Goal: Transaction & Acquisition: Purchase product/service

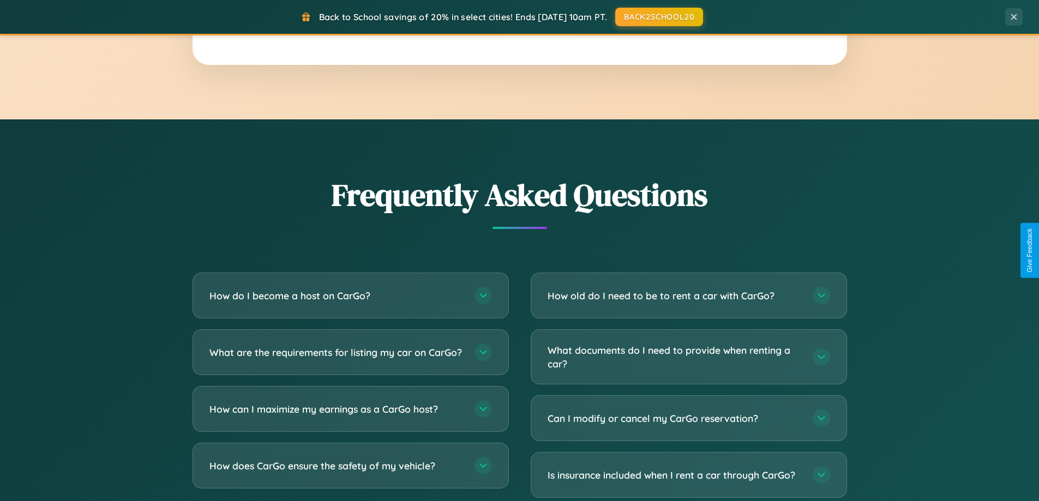
scroll to position [2099, 0]
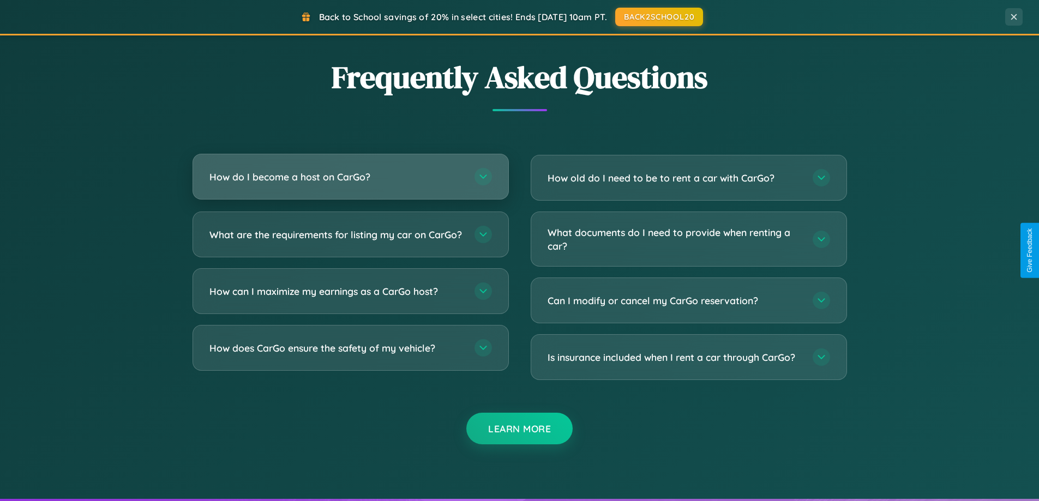
click at [350, 178] on h3 "How do I become a host on CarGo?" at bounding box center [336, 177] width 254 height 14
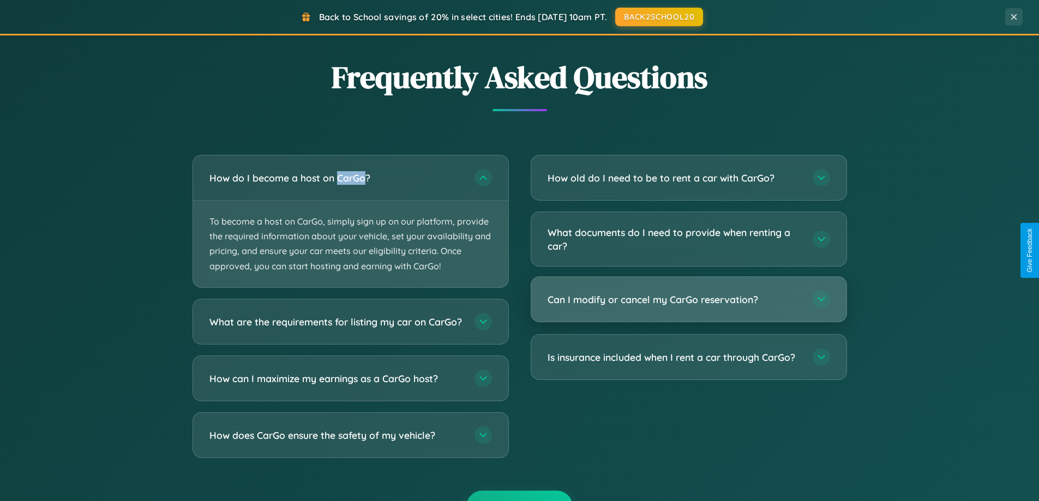
click at [688, 301] on h3 "Can I modify or cancel my CarGo reservation?" at bounding box center [675, 300] width 254 height 14
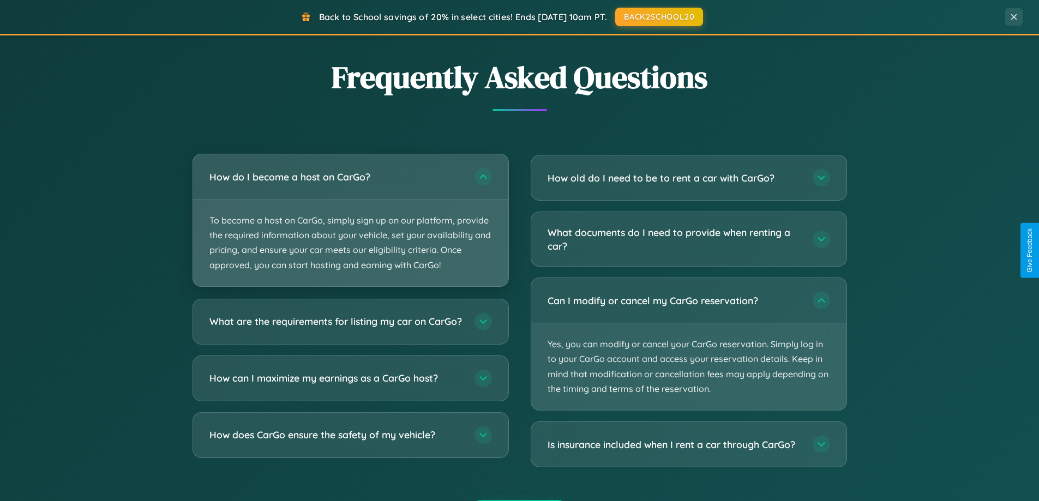
click at [350, 221] on p "To become a host on CarGo, simply sign up on our platform, provide the required…" at bounding box center [350, 243] width 315 height 87
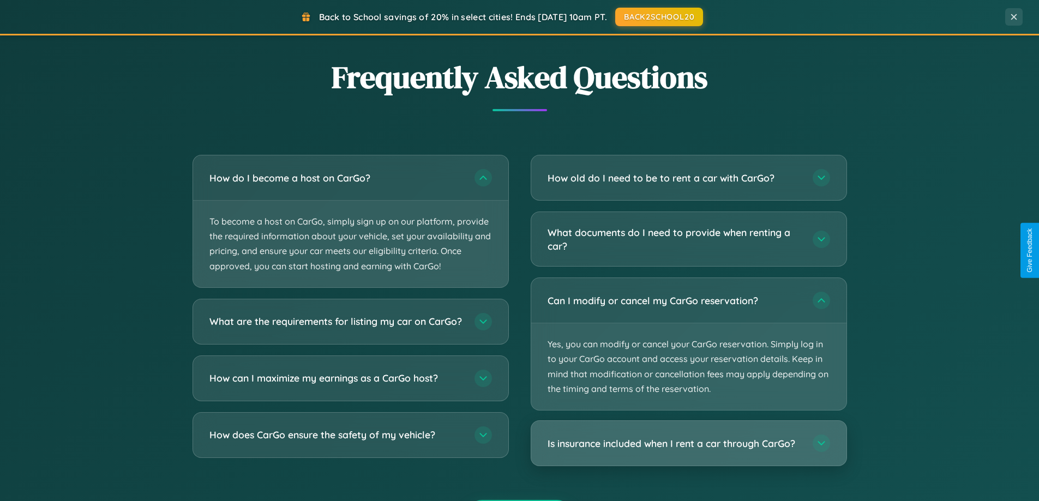
click at [688, 444] on h3 "Is insurance included when I rent a car through CarGo?" at bounding box center [675, 444] width 254 height 14
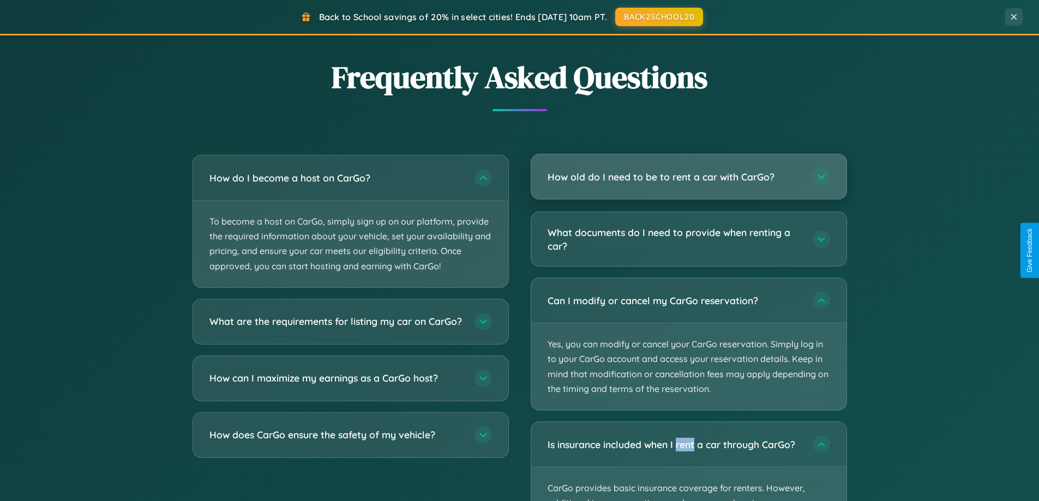
click at [688, 177] on h3 "How old do I need to be to rent a car with CarGo?" at bounding box center [675, 177] width 254 height 14
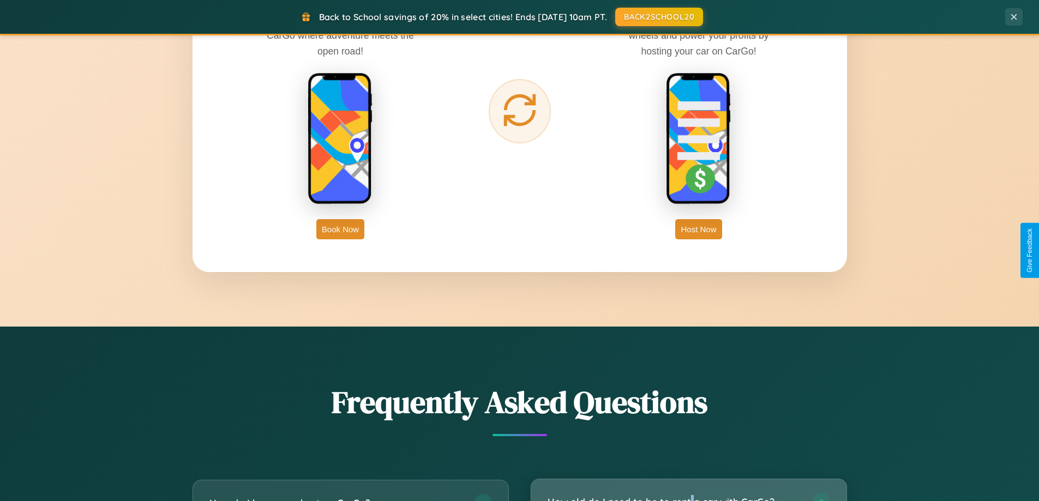
scroll to position [470, 0]
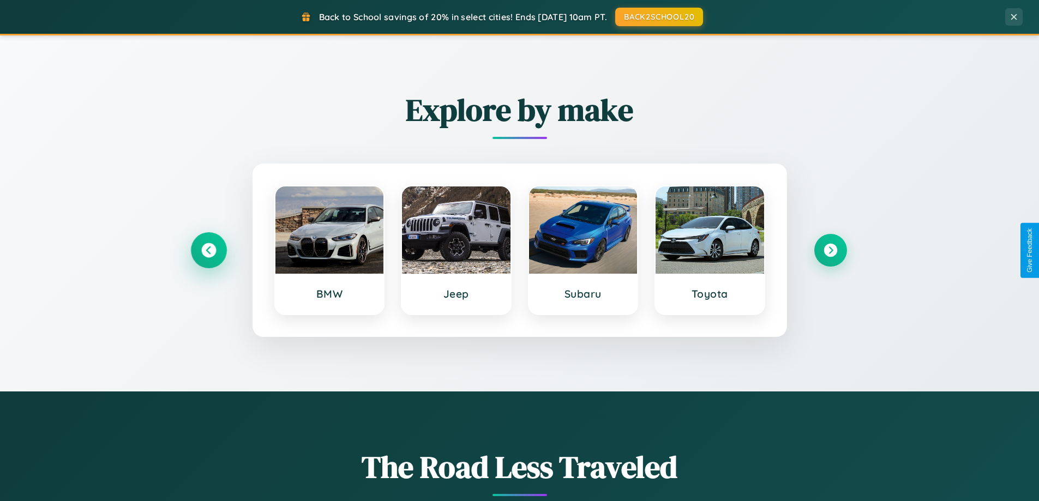
click at [208, 250] on icon at bounding box center [208, 250] width 15 height 15
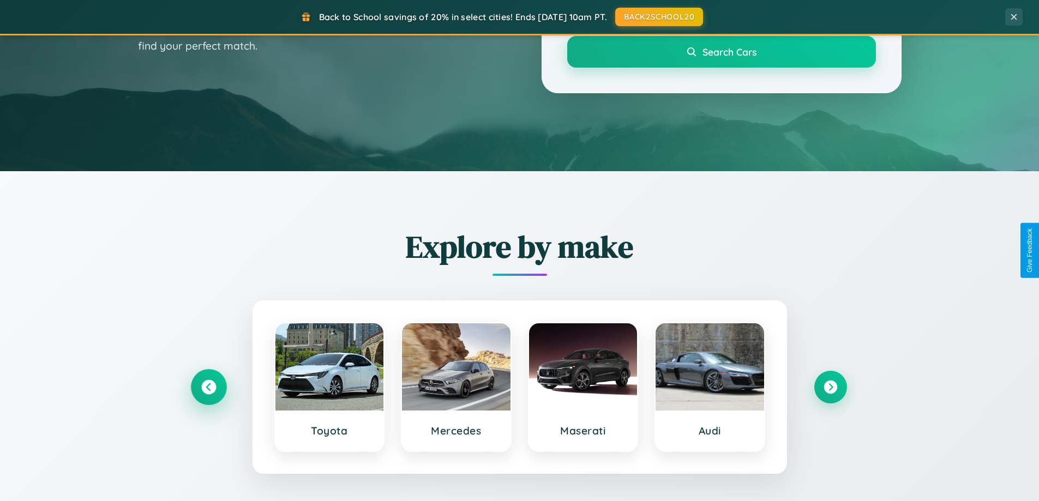
scroll to position [32, 0]
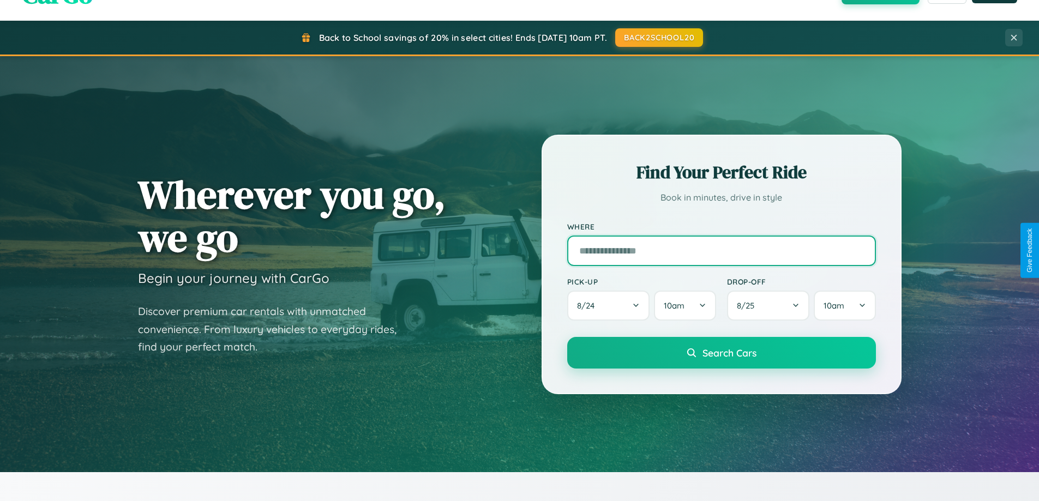
click at [721, 250] on input "text" at bounding box center [721, 251] width 309 height 31
type input "******"
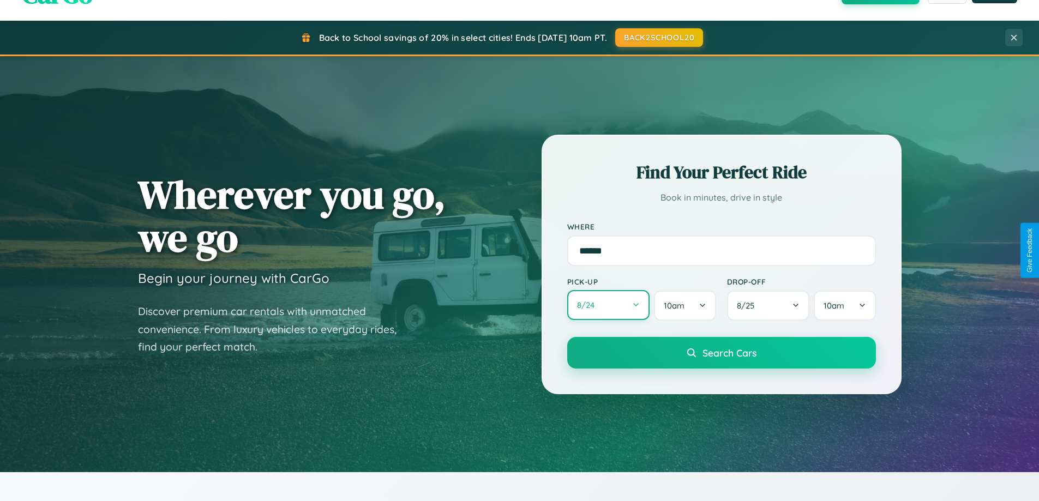
click at [608, 306] on button "8 / 24" at bounding box center [608, 305] width 83 height 30
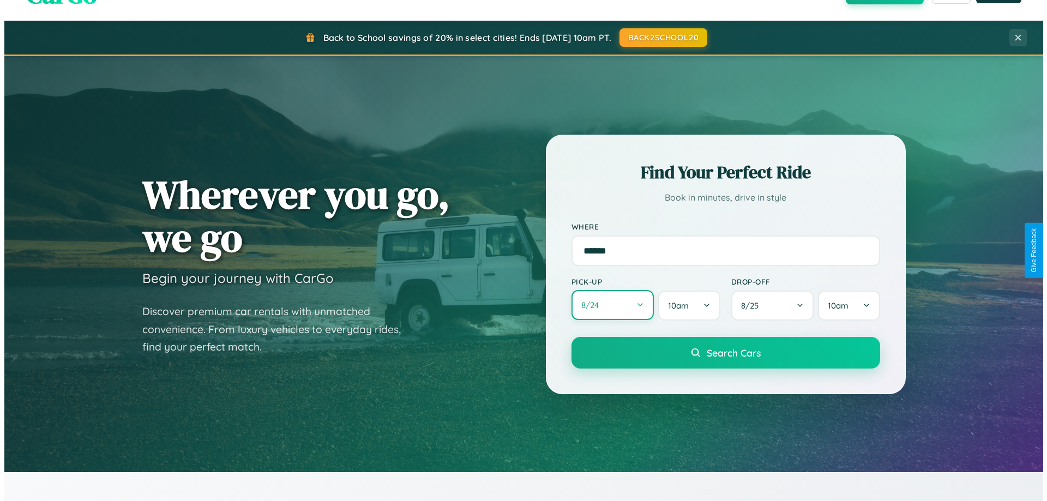
select select "*"
select select "****"
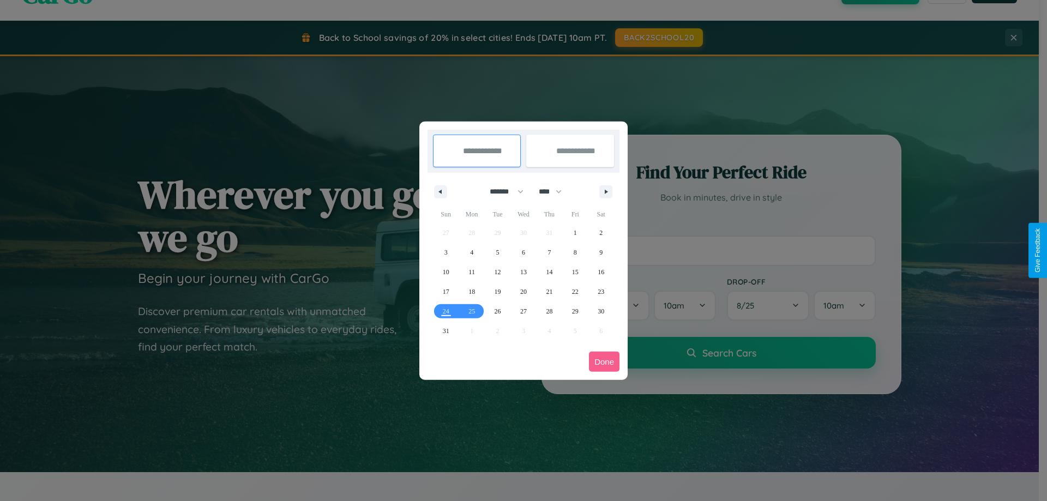
drag, startPoint x: 502, startPoint y: 191, endPoint x: 524, endPoint y: 219, distance: 34.9
click at [502, 191] on select "******* ******** ***** ***** *** **** **** ****** ********* ******* ******** **…" at bounding box center [505, 192] width 46 height 18
select select "*"
drag, startPoint x: 555, startPoint y: 191, endPoint x: 524, endPoint y: 219, distance: 41.8
click at [555, 191] on select "**** **** **** **** **** **** **** **** **** **** **** **** **** **** **** ****…" at bounding box center [550, 192] width 33 height 18
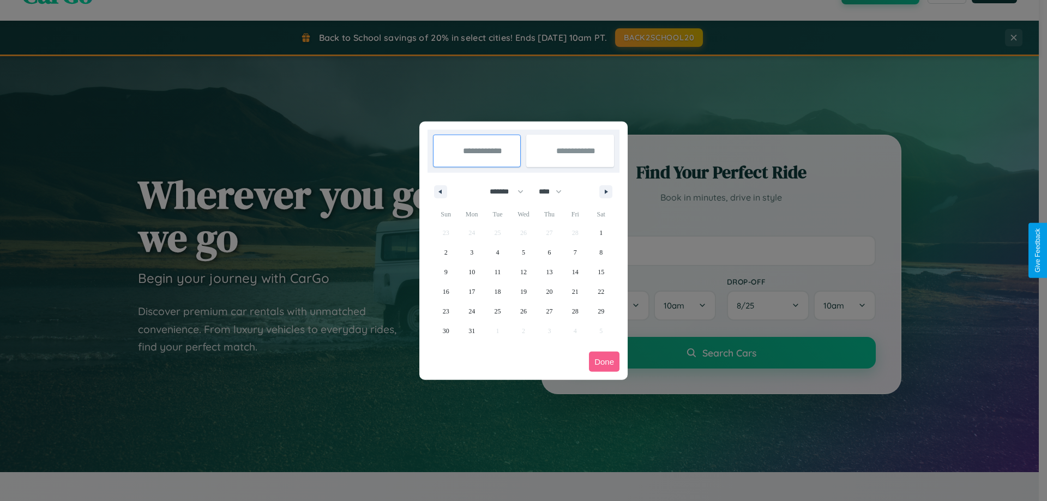
select select "****"
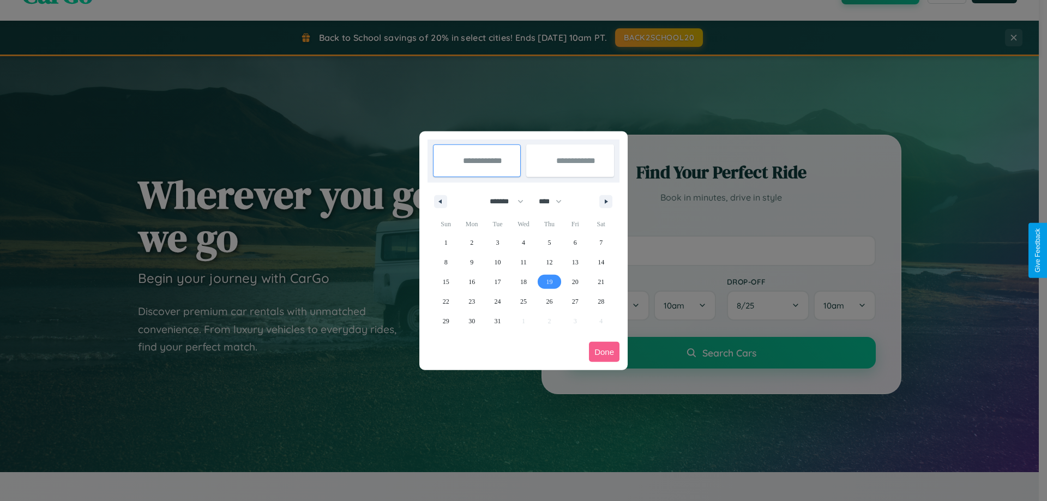
click at [549, 281] on span "19" at bounding box center [549, 282] width 7 height 20
type input "**********"
click at [601, 281] on span "21" at bounding box center [601, 282] width 7 height 20
type input "**********"
click at [604, 352] on button "Done" at bounding box center [604, 352] width 31 height 20
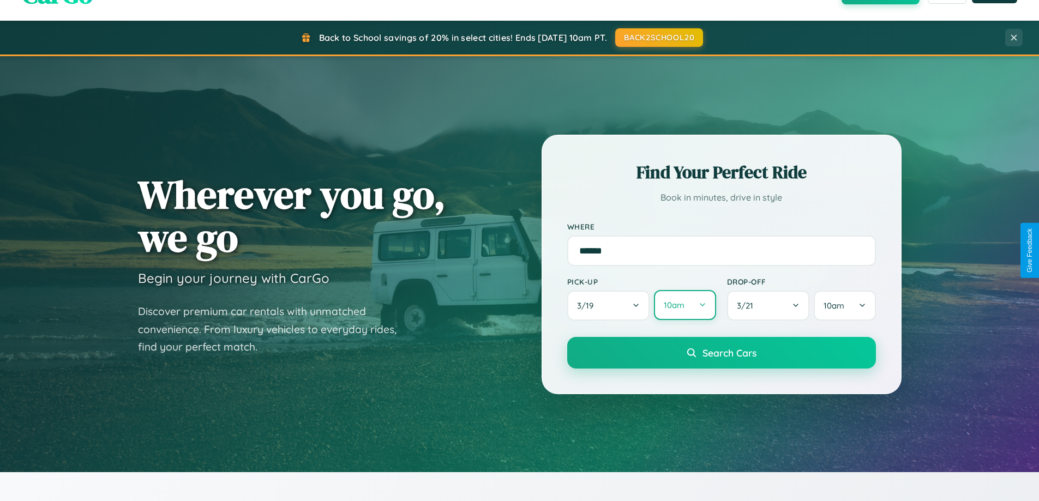
click at [685, 306] on button "10am" at bounding box center [685, 305] width 62 height 30
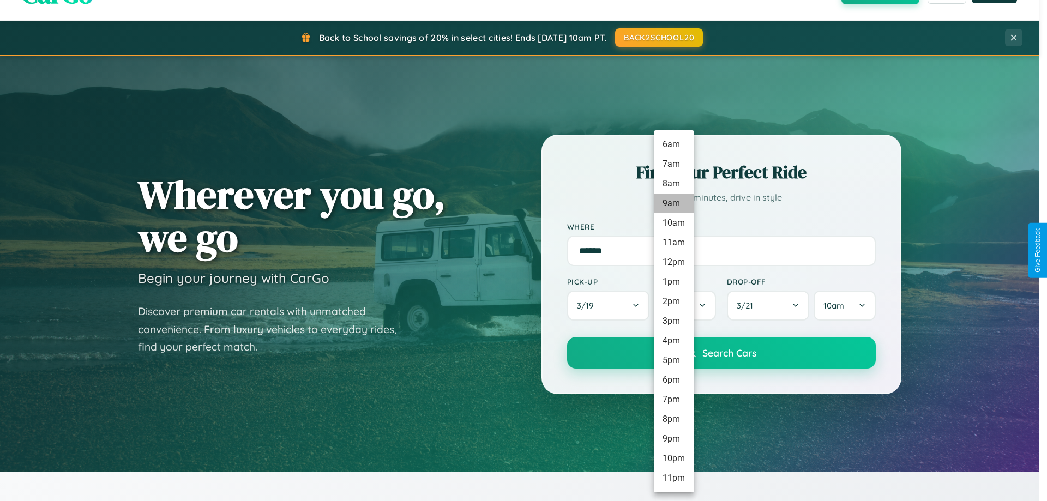
click at [674, 203] on li "9am" at bounding box center [674, 204] width 40 height 20
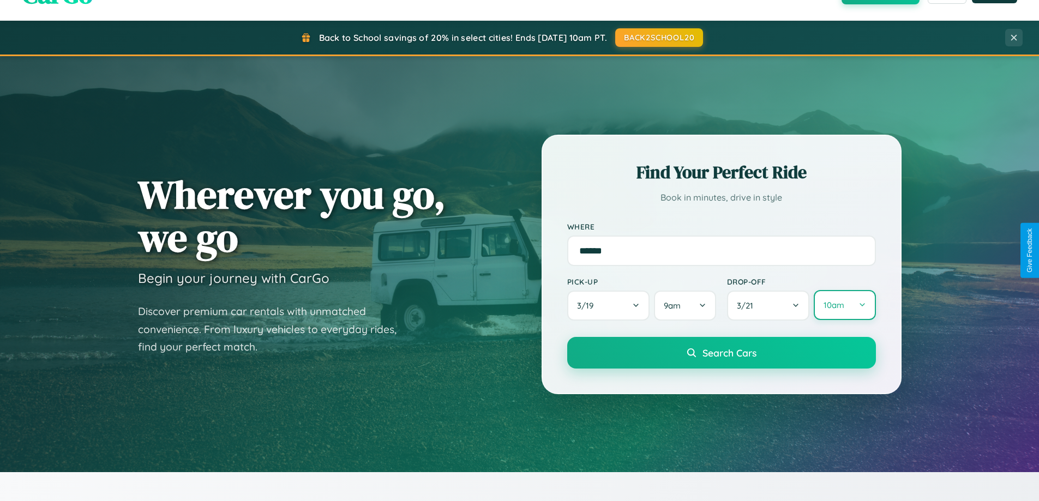
click at [844, 305] on button "10am" at bounding box center [845, 305] width 62 height 30
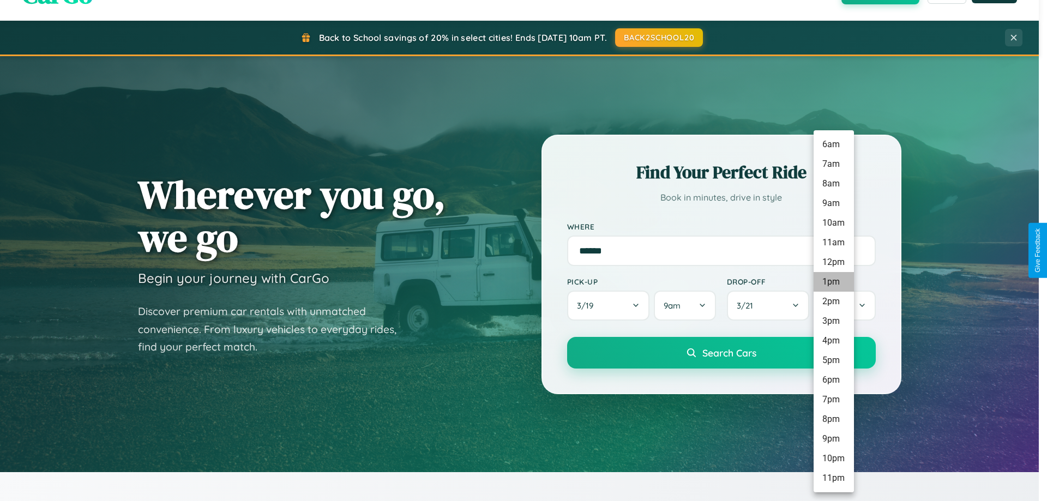
click at [834, 282] on li "1pm" at bounding box center [834, 282] width 40 height 20
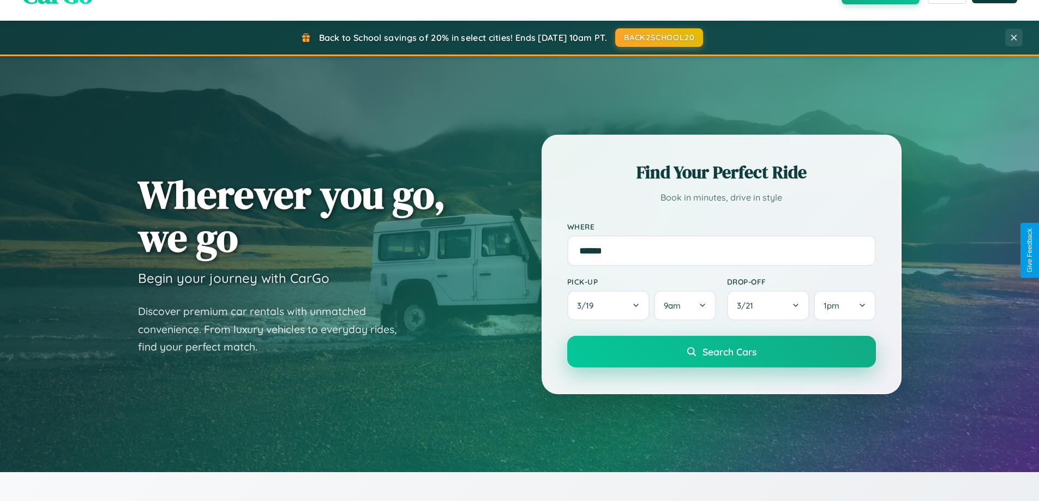
click at [721, 353] on span "Search Cars" at bounding box center [730, 352] width 54 height 12
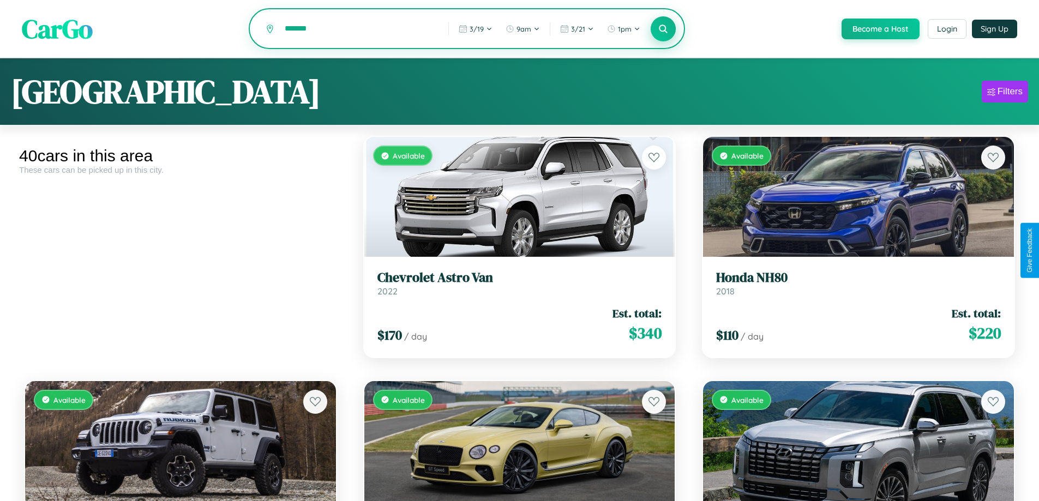
type input "*******"
click at [663, 29] on icon at bounding box center [663, 28] width 10 height 10
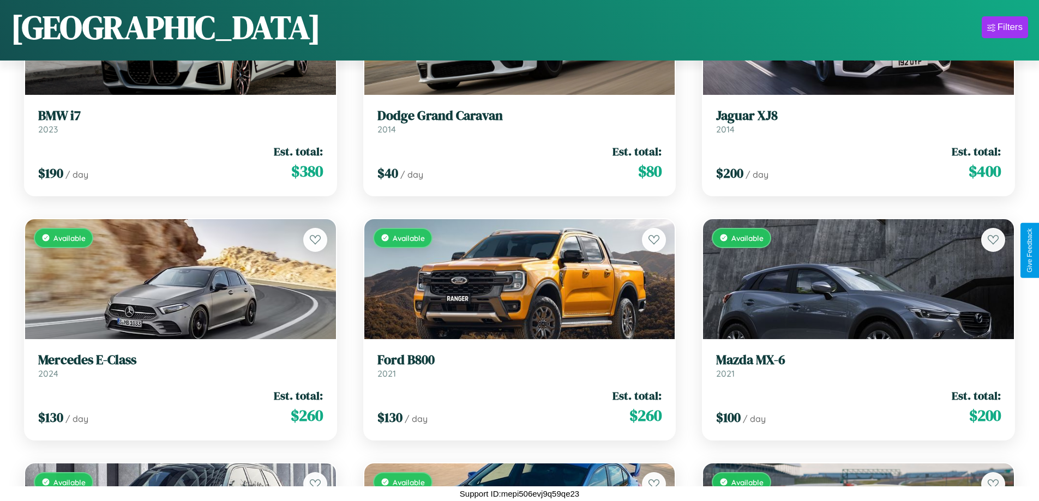
scroll to position [2840, 0]
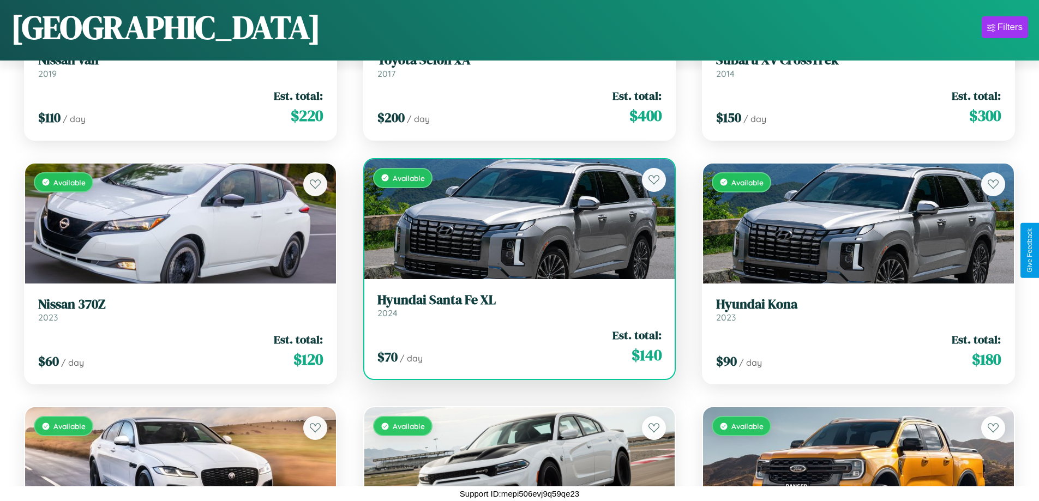
click at [515, 309] on link "Hyundai Santa Fe XL 2024" at bounding box center [519, 305] width 285 height 27
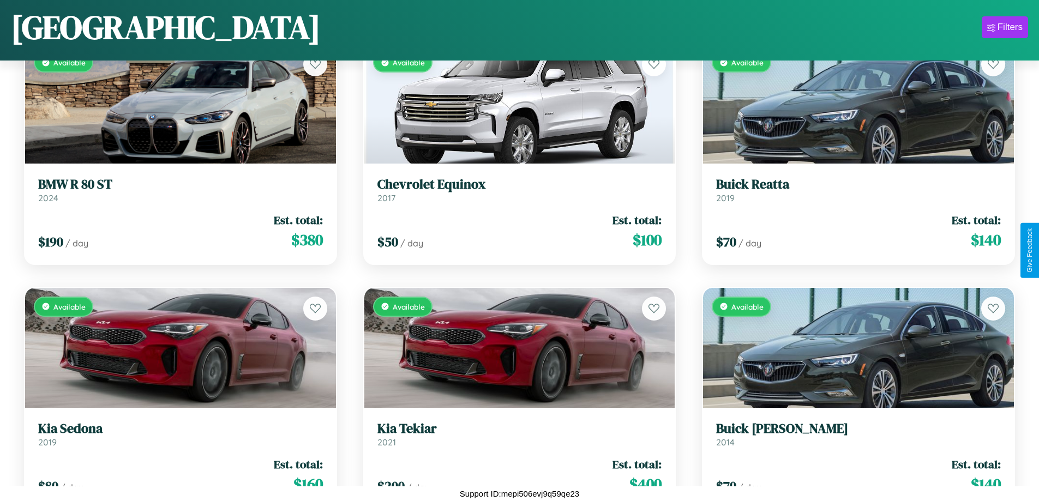
scroll to position [1375, 0]
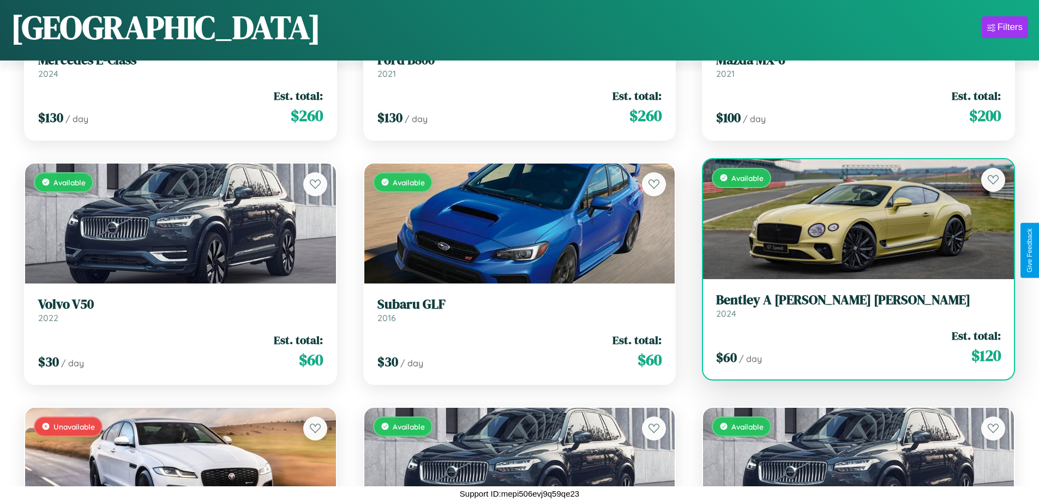
click at [852, 308] on h3 "[PERSON_NAME] A [PERSON_NAME] [PERSON_NAME]" at bounding box center [858, 300] width 285 height 16
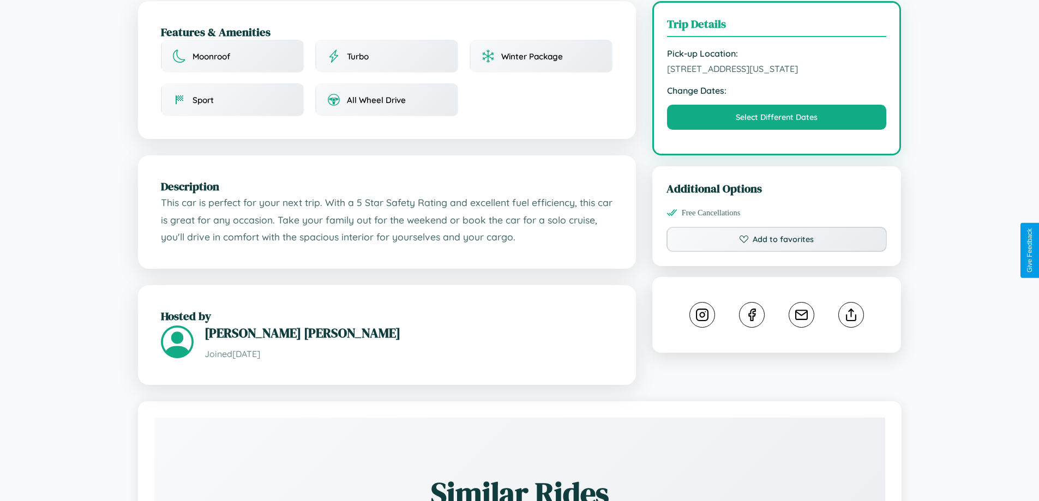
scroll to position [294, 0]
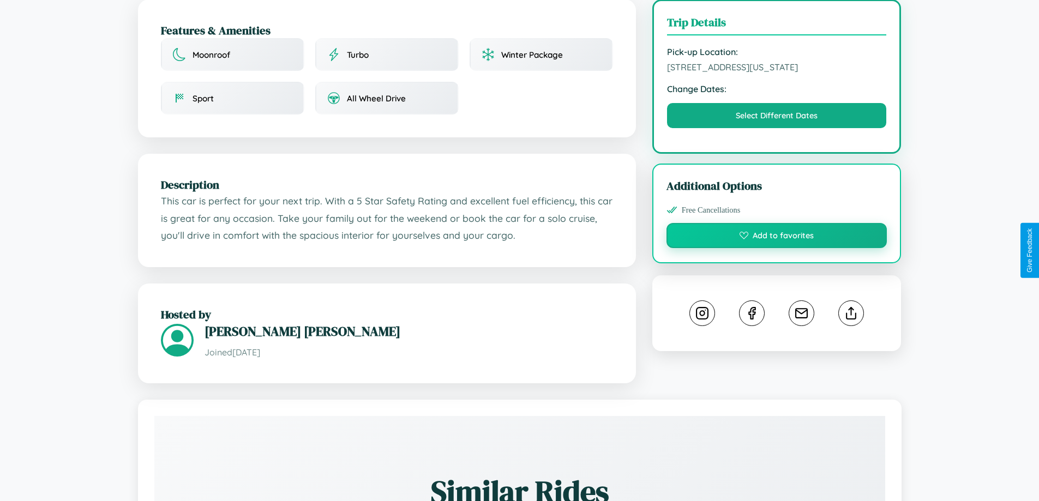
click at [777, 248] on button "Add to favorites" at bounding box center [777, 235] width 221 height 25
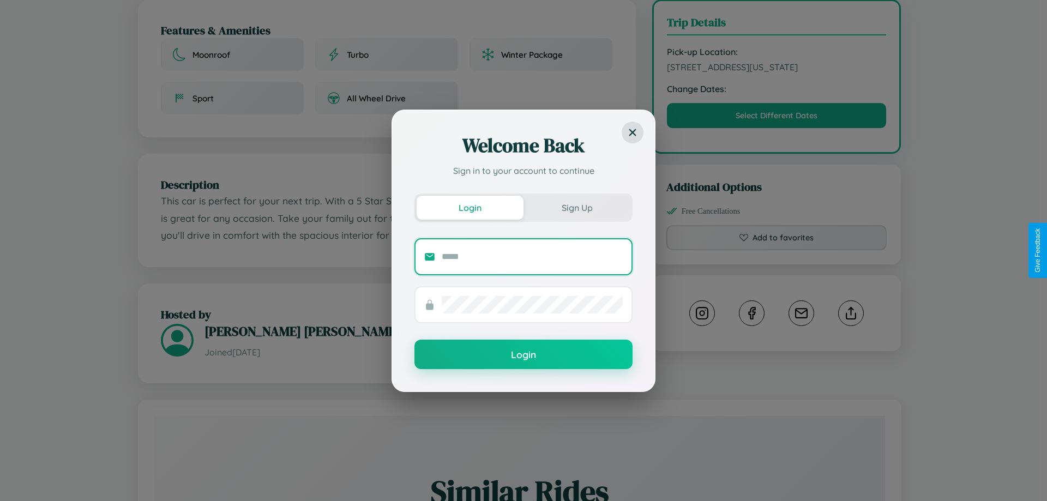
click at [532, 256] on input "text" at bounding box center [532, 256] width 181 height 17
type input "**********"
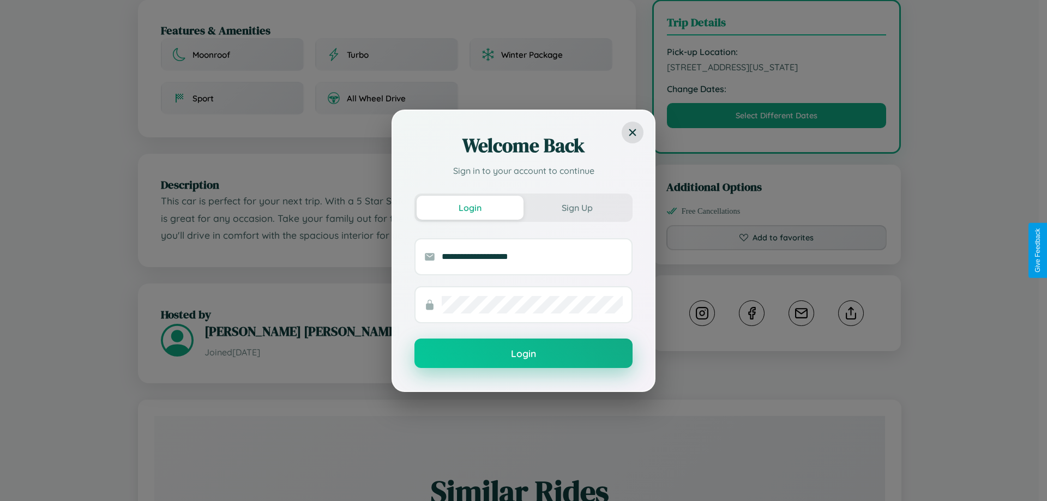
click at [524, 353] on button "Login" at bounding box center [524, 353] width 218 height 29
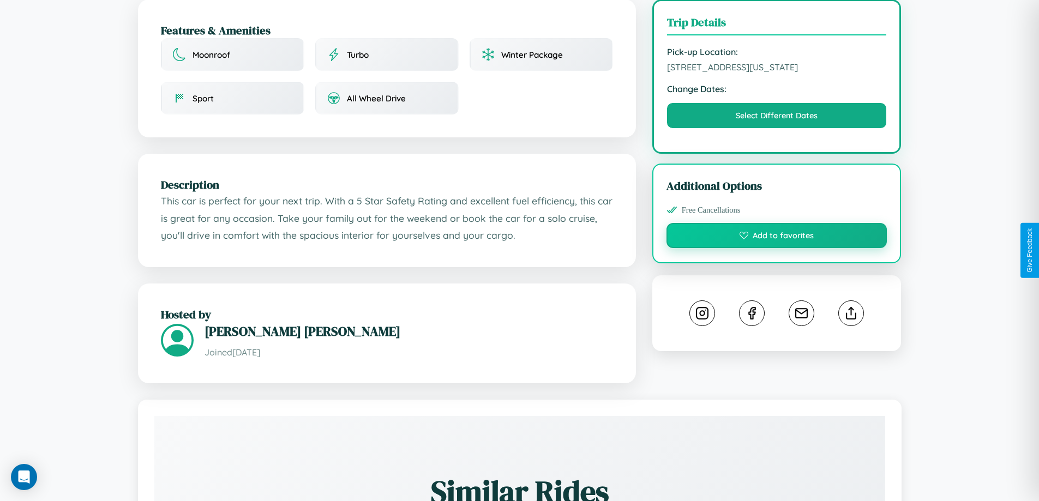
click at [777, 248] on button "Add to favorites" at bounding box center [777, 235] width 221 height 25
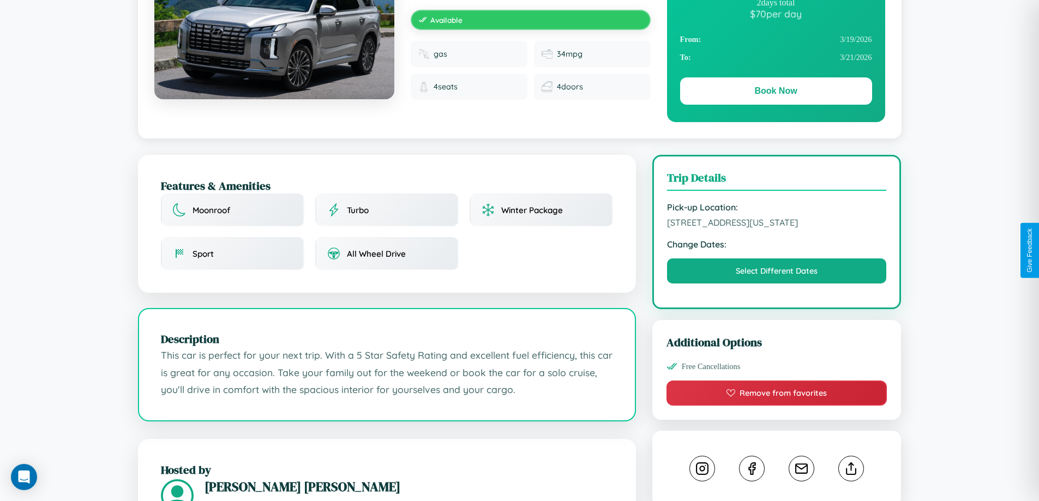
scroll to position [0, 0]
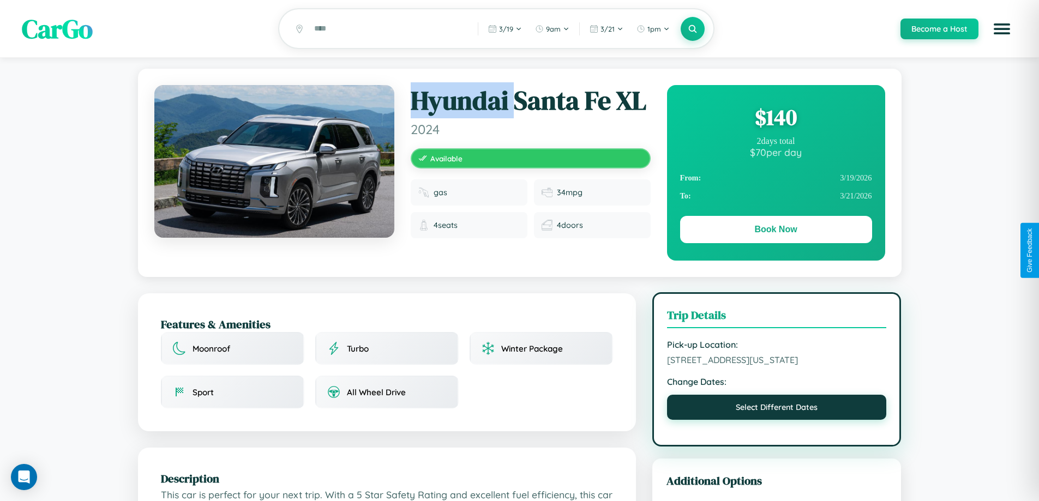
click at [777, 420] on button "Select Different Dates" at bounding box center [777, 407] width 220 height 25
select select "*"
select select "****"
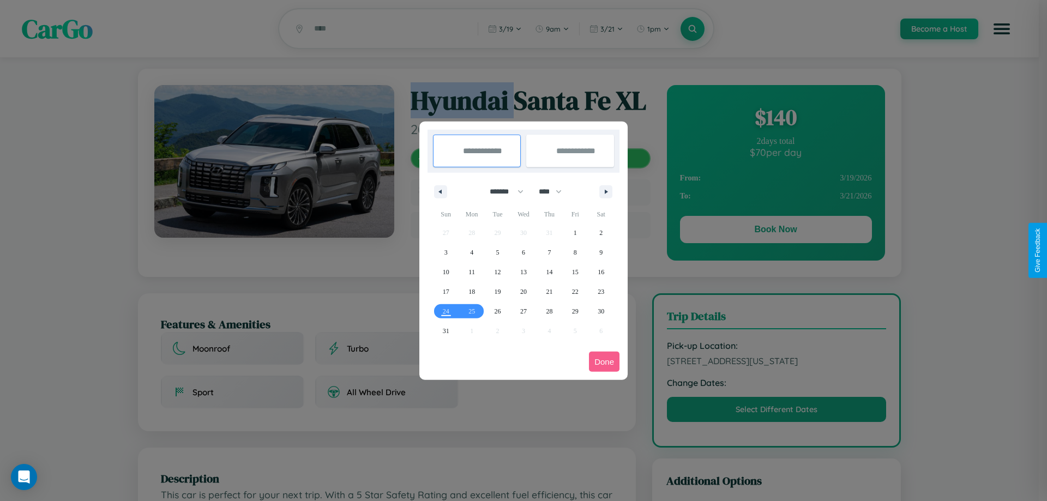
click at [502, 191] on select "******* ******** ***** ***** *** **** **** ****** ********* ******* ******** **…" at bounding box center [505, 192] width 46 height 18
select select "**"
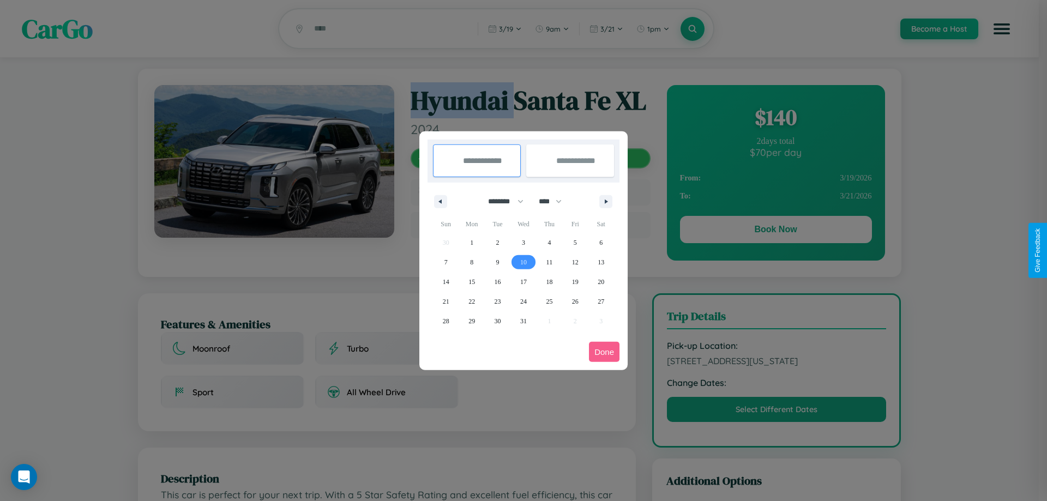
click at [523, 262] on span "10" at bounding box center [523, 263] width 7 height 20
type input "**********"
click at [549, 281] on span "18" at bounding box center [549, 282] width 7 height 20
type input "**********"
click at [604, 352] on button "Done" at bounding box center [604, 352] width 31 height 20
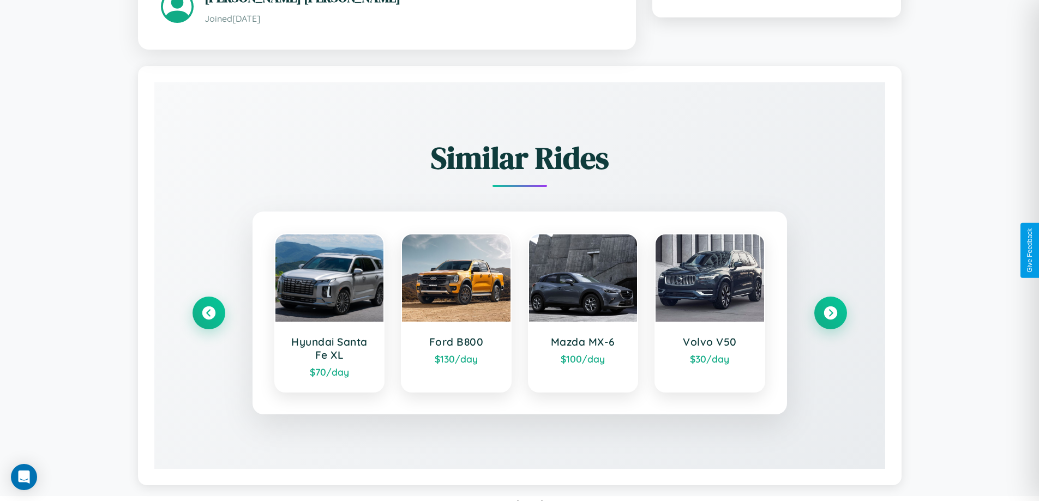
scroll to position [639, 0]
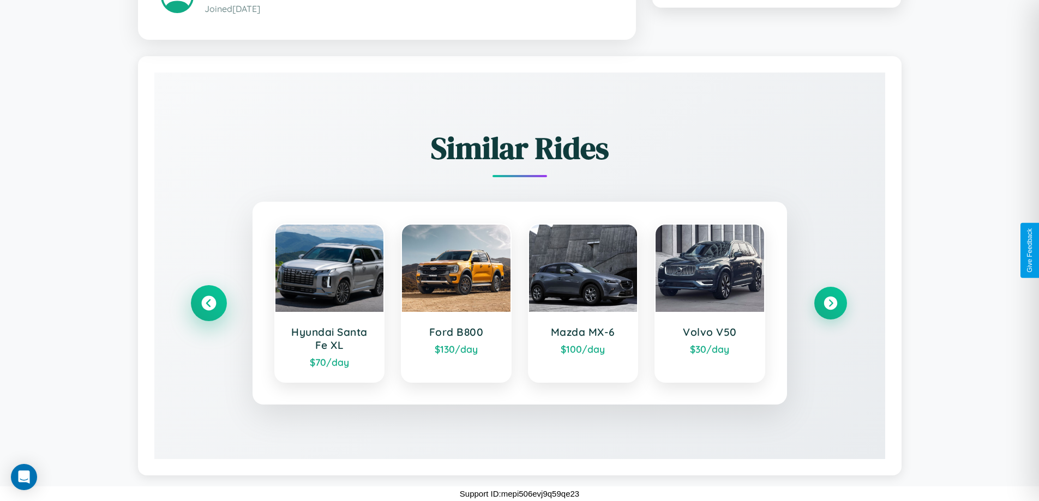
click at [208, 303] on icon at bounding box center [208, 303] width 15 height 15
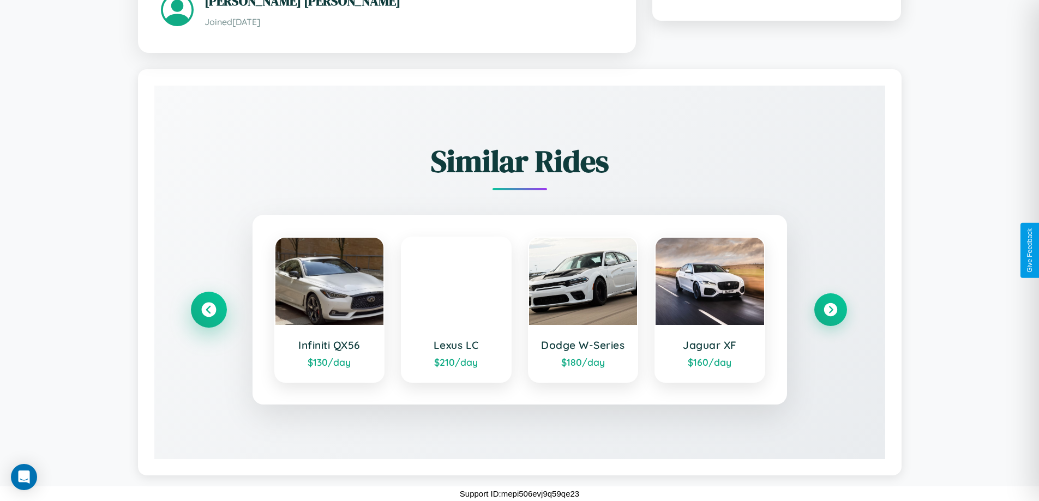
scroll to position [626, 0]
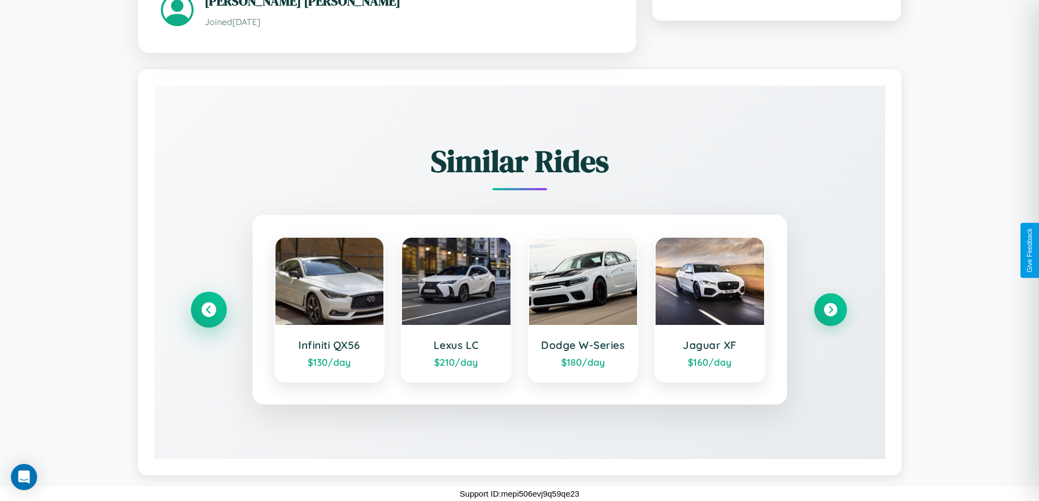
click at [208, 309] on icon at bounding box center [208, 309] width 15 height 15
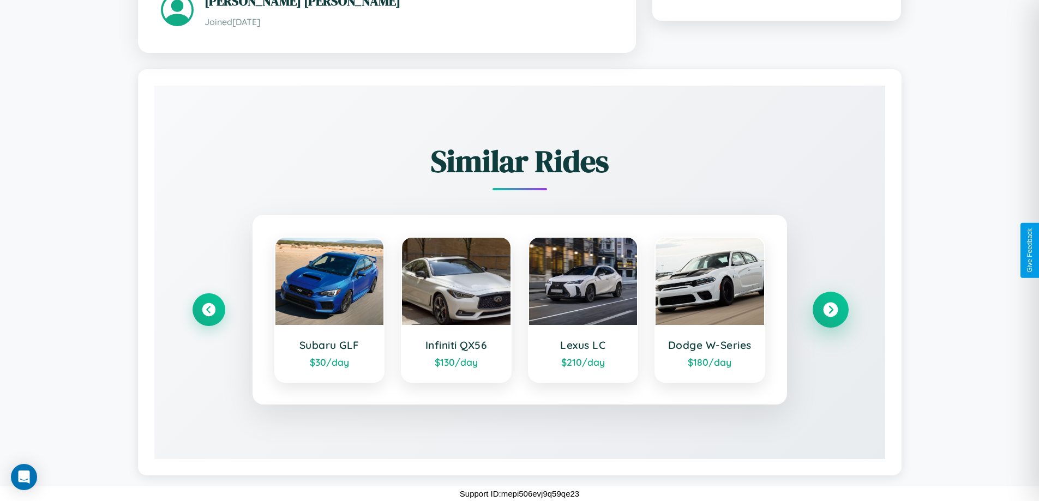
click at [830, 309] on icon at bounding box center [830, 309] width 15 height 15
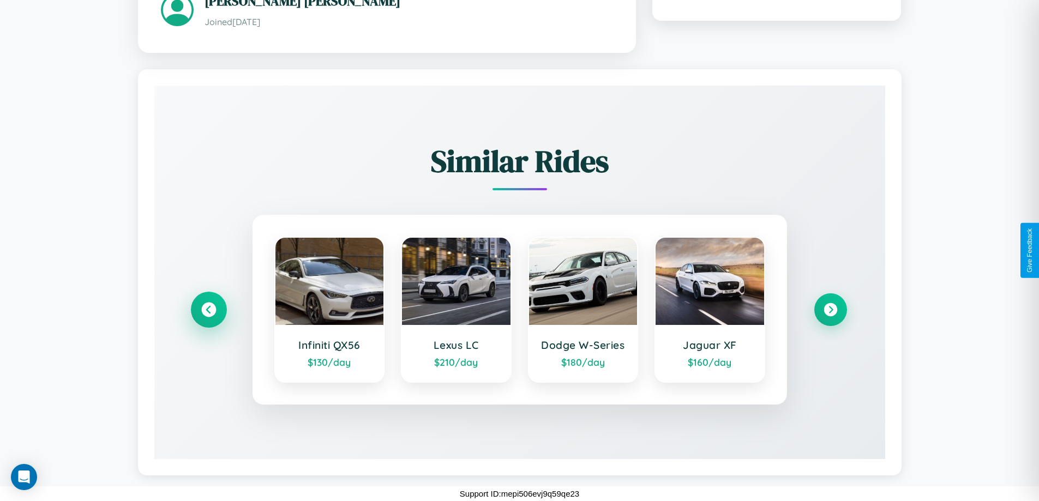
click at [208, 309] on icon at bounding box center [208, 309] width 15 height 15
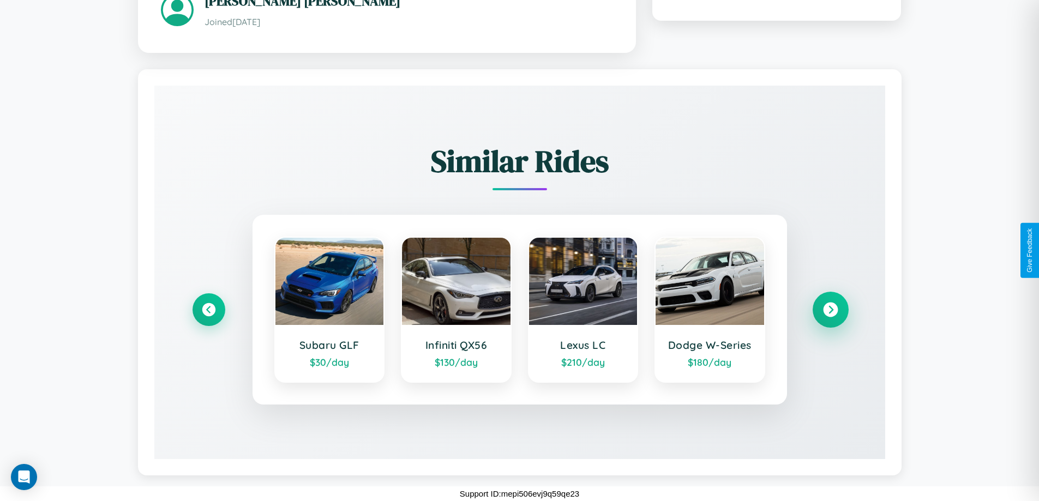
click at [830, 309] on icon at bounding box center [830, 309] width 15 height 15
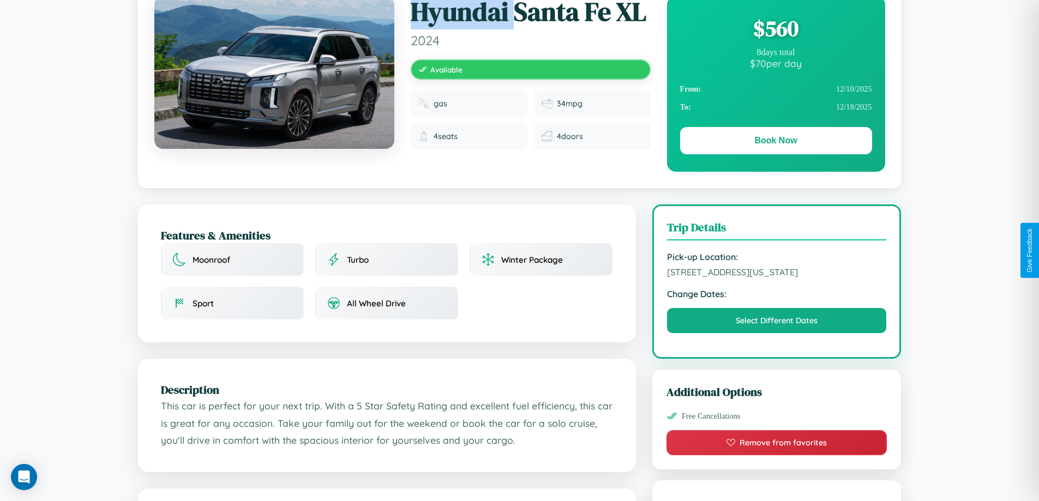
scroll to position [0, 0]
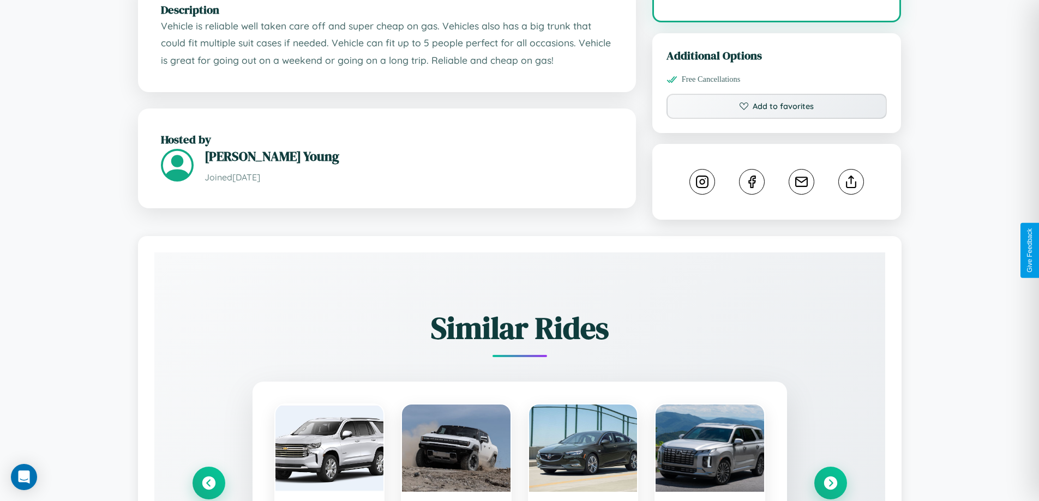
scroll to position [627, 0]
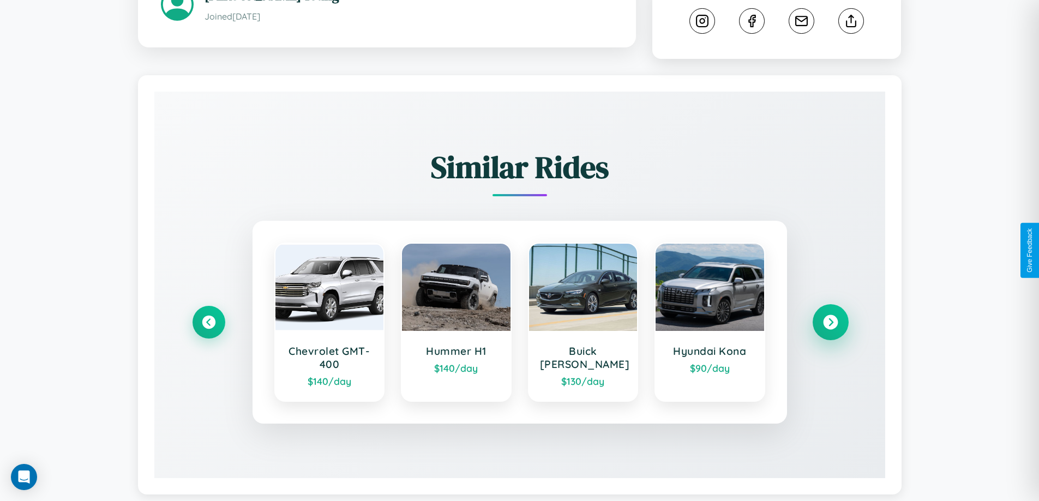
click at [830, 315] on icon at bounding box center [830, 322] width 15 height 15
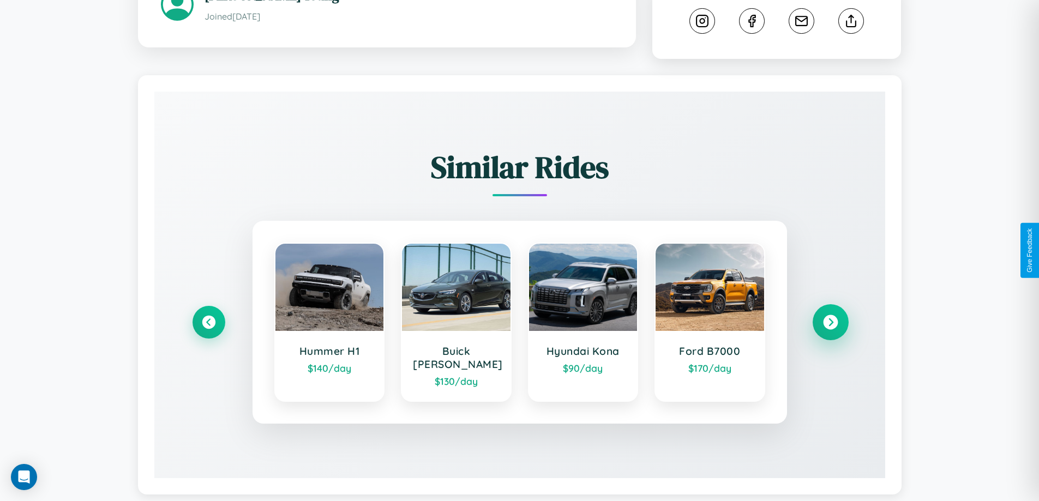
scroll to position [614, 0]
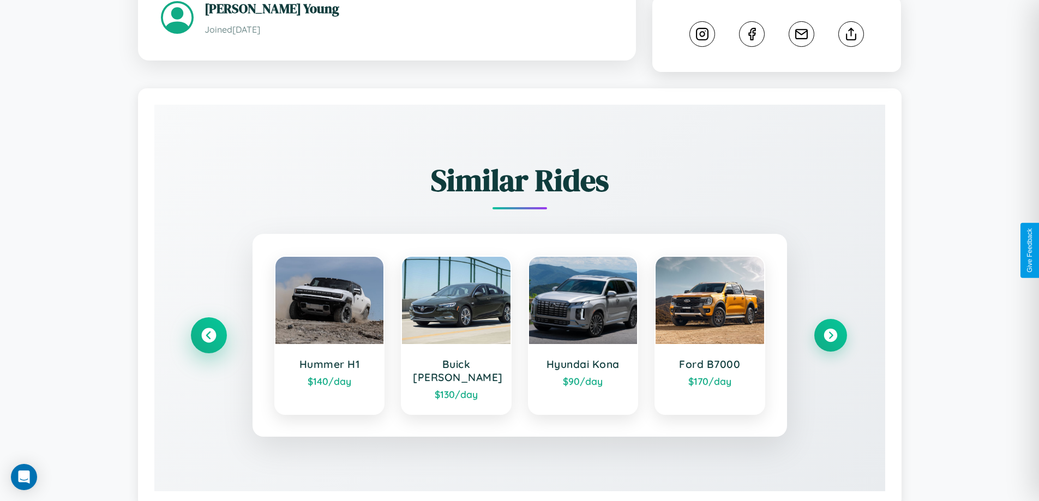
click at [208, 328] on icon at bounding box center [208, 335] width 15 height 15
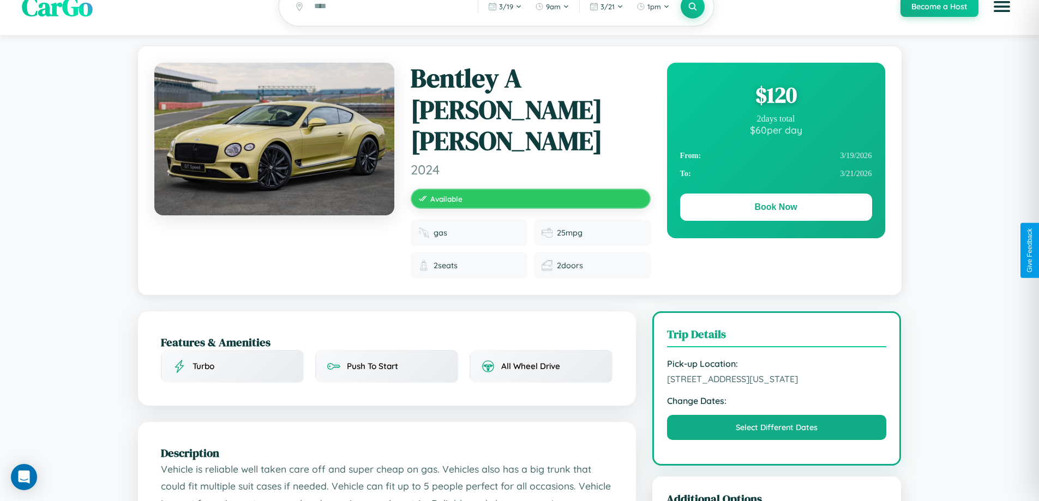
scroll to position [0, 0]
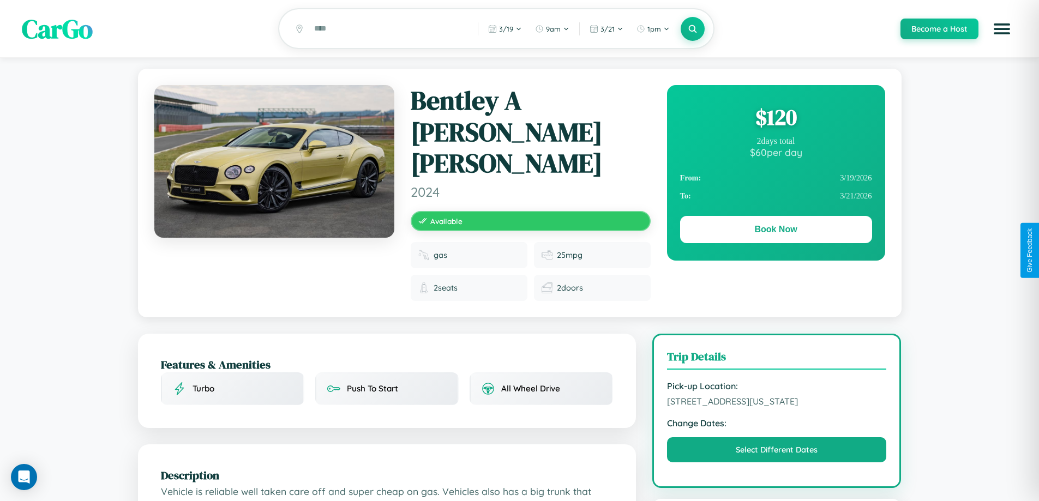
click at [776, 119] on div "$ 120" at bounding box center [776, 117] width 192 height 29
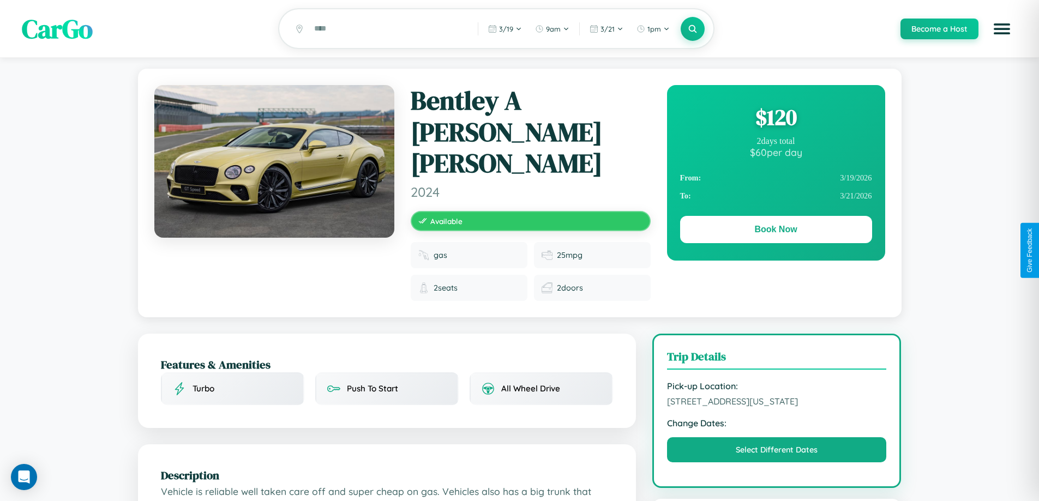
click at [776, 119] on div "$ 120" at bounding box center [776, 117] width 192 height 29
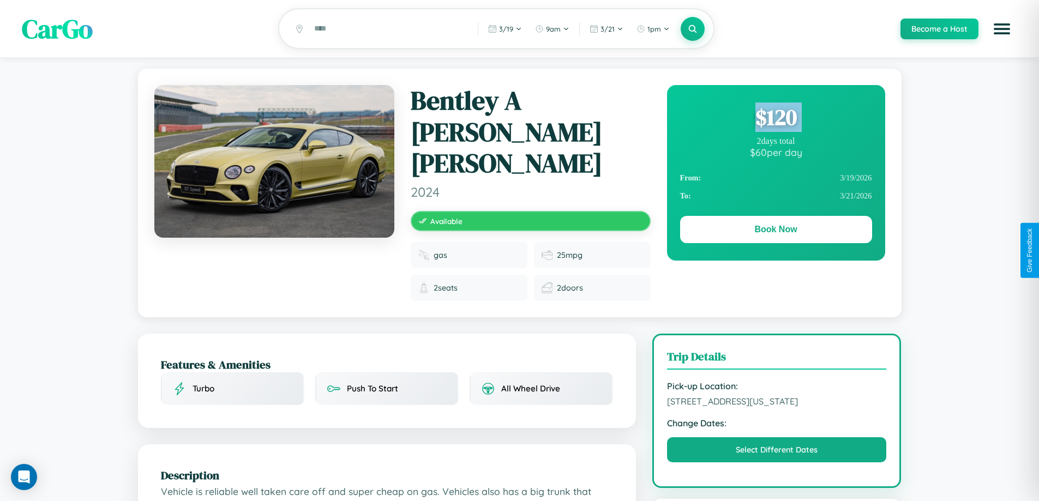
click at [776, 119] on div "$ 120" at bounding box center [776, 117] width 192 height 29
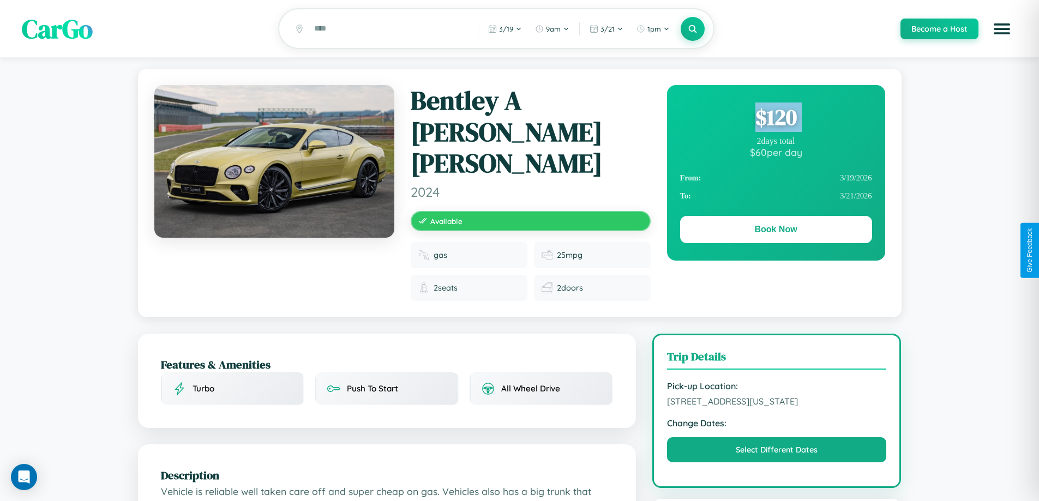
click at [776, 119] on div "$ 120" at bounding box center [776, 117] width 192 height 29
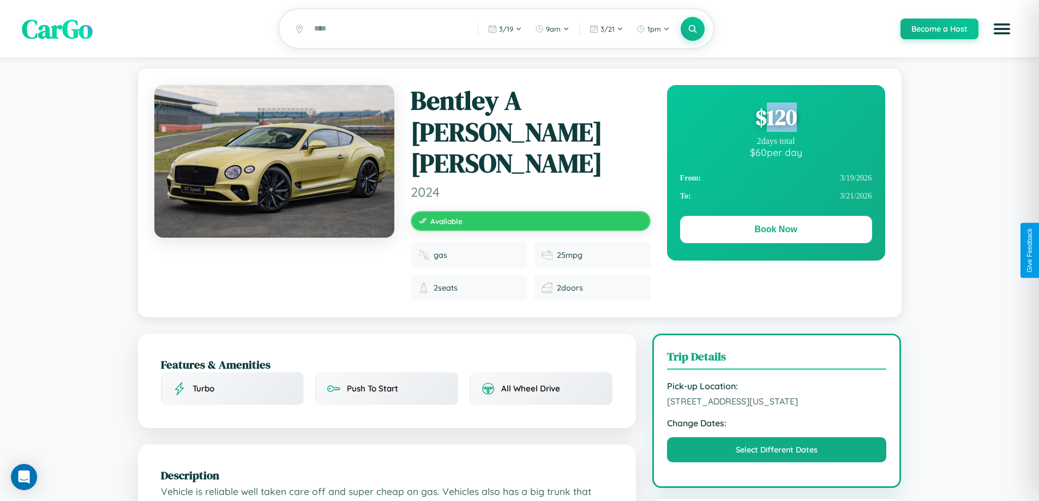
click at [776, 119] on div "$ 120" at bounding box center [776, 117] width 192 height 29
